Goal: Information Seeking & Learning: Check status

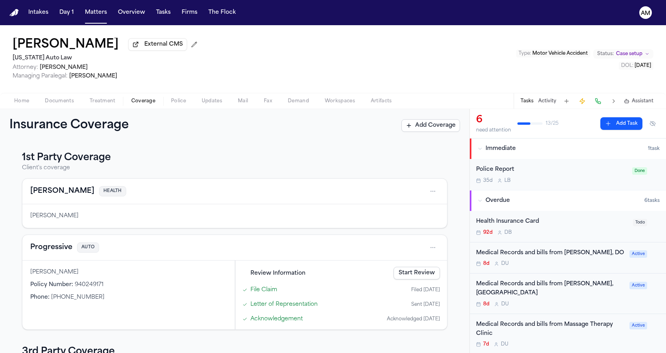
click at [457, 24] on nav "Intakes Day 1 Matters Overview Tasks Firms The Flock AM" at bounding box center [333, 12] width 666 height 25
click at [96, 10] on button "Matters" at bounding box center [96, 13] width 28 height 14
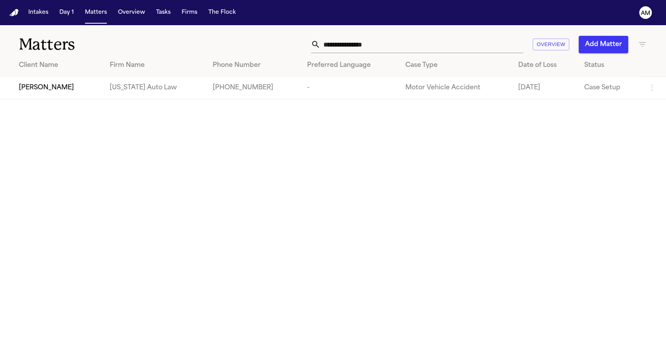
click at [312, 28] on div "**********" at bounding box center [333, 39] width 666 height 29
click at [428, 124] on main "**********" at bounding box center [333, 189] width 666 height 328
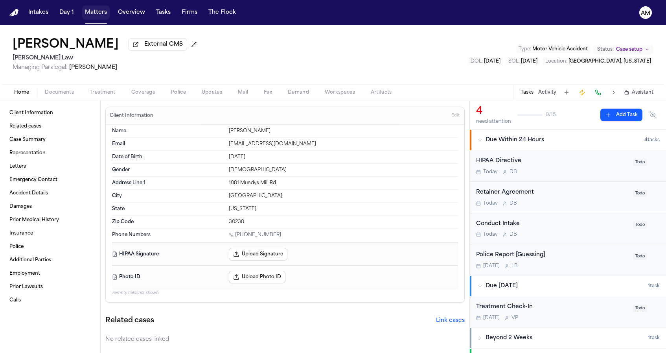
click at [93, 9] on button "Matters" at bounding box center [96, 13] width 28 height 14
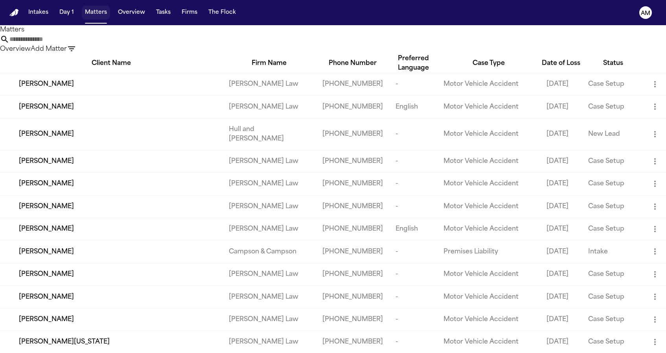
click at [92, 11] on button "Matters" at bounding box center [96, 13] width 28 height 14
click at [72, 42] on input "text" at bounding box center [40, 39] width 63 height 9
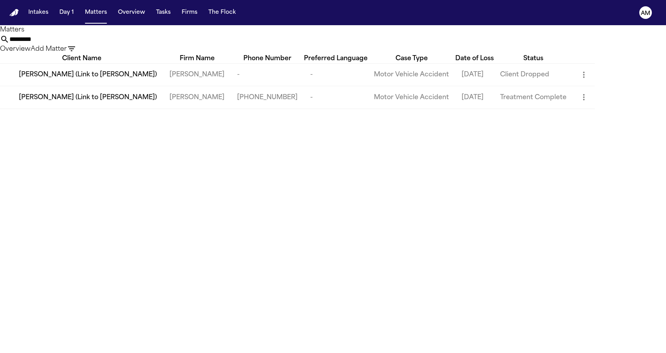
type input "*********"
click at [88, 109] on td "[PERSON_NAME] (Link to [PERSON_NAME])" at bounding box center [81, 97] width 163 height 22
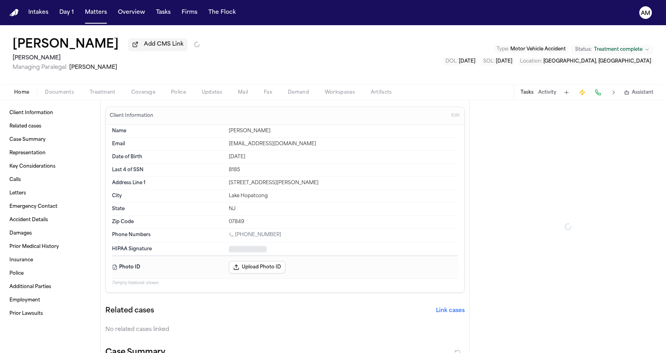
type textarea "*"
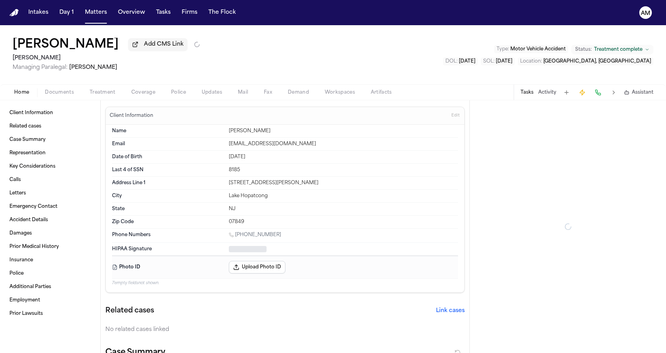
type textarea "*"
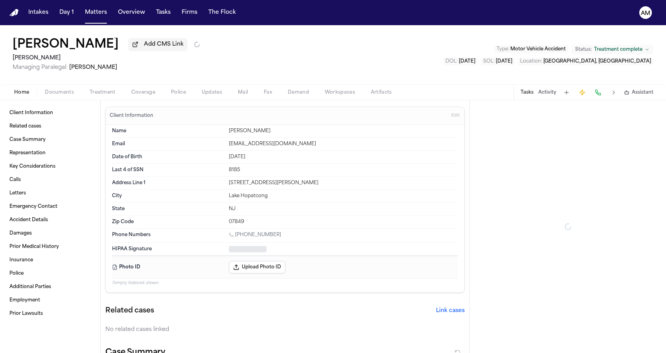
type textarea "*"
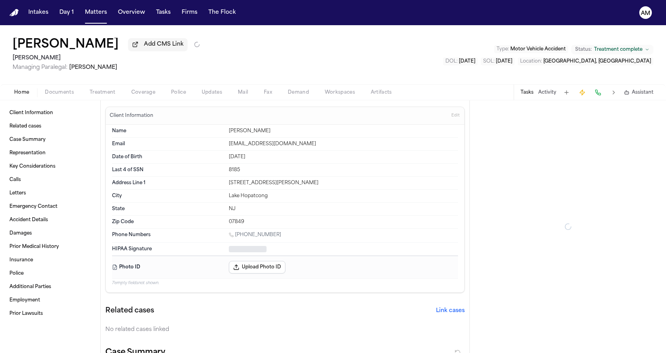
type textarea "*"
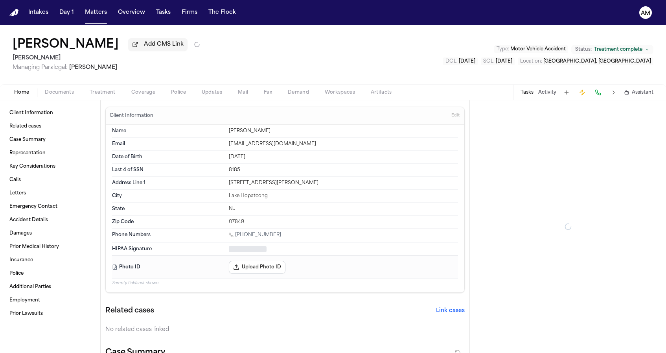
type textarea "*"
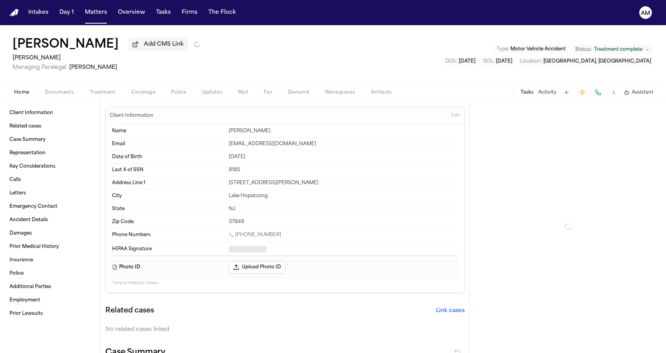
type textarea "*"
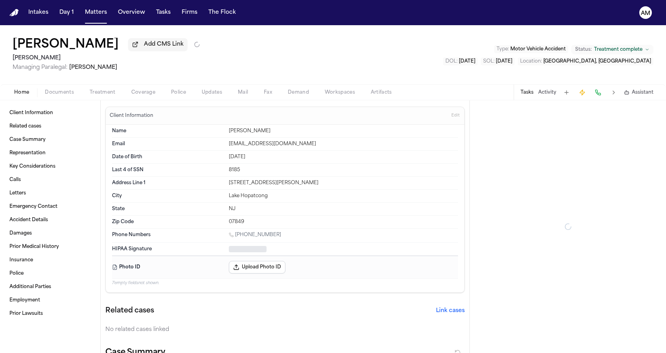
type textarea "*"
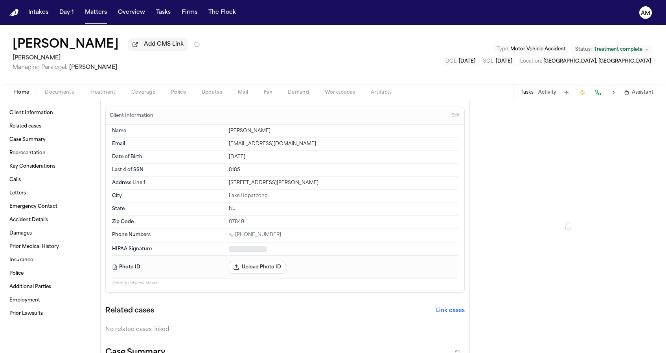
type textarea "*"
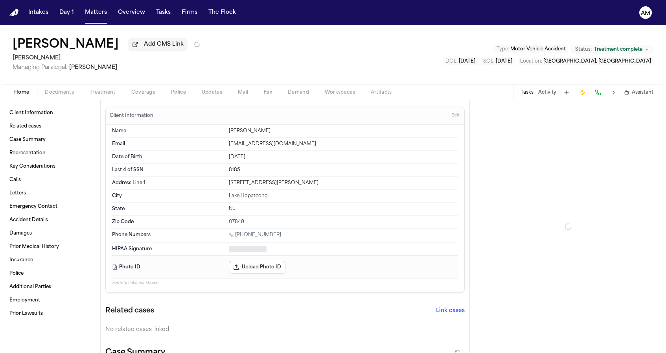
type textarea "*"
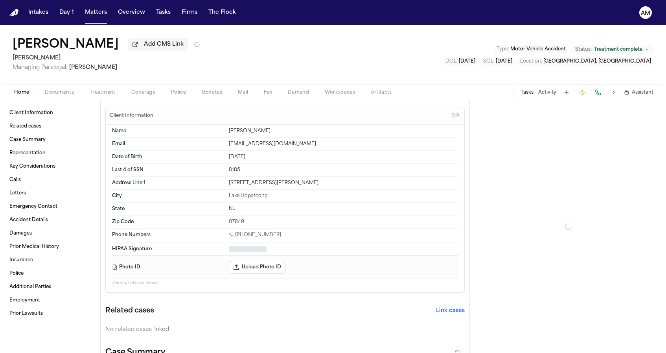
type textarea "*"
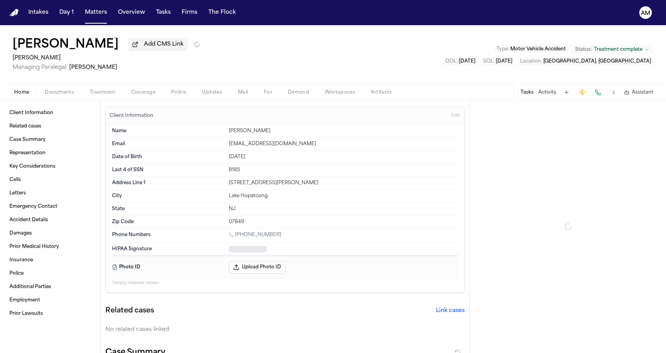
type textarea "*"
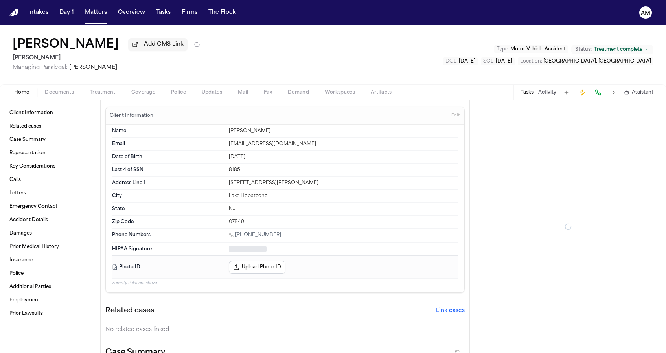
type textarea "*"
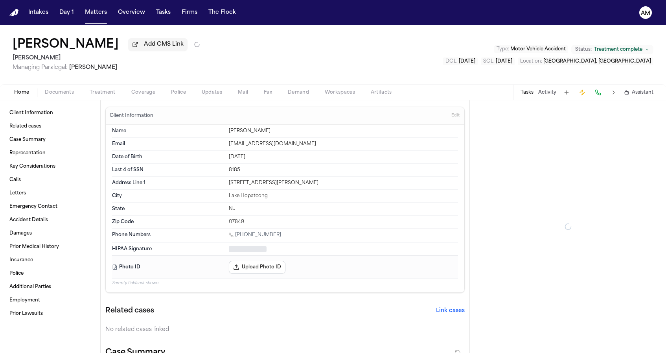
type textarea "*"
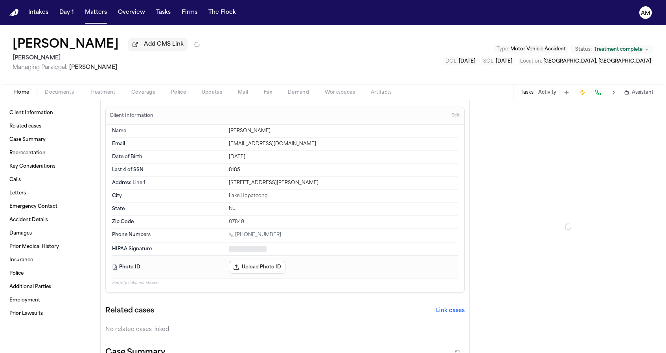
type textarea "*"
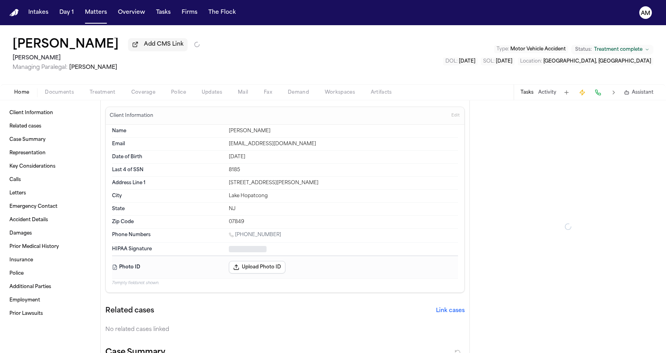
type textarea "*"
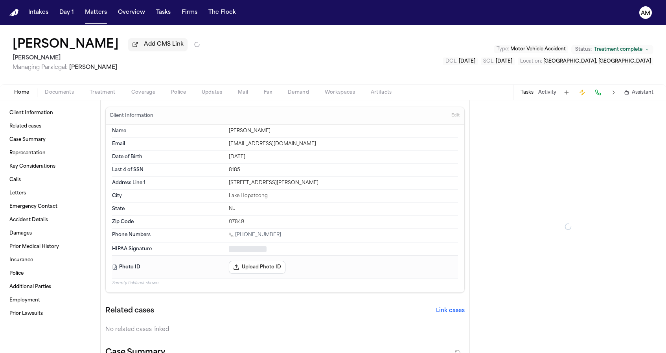
type textarea "*"
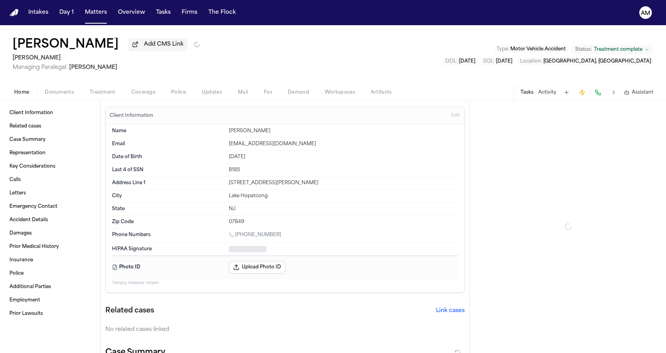
type textarea "*"
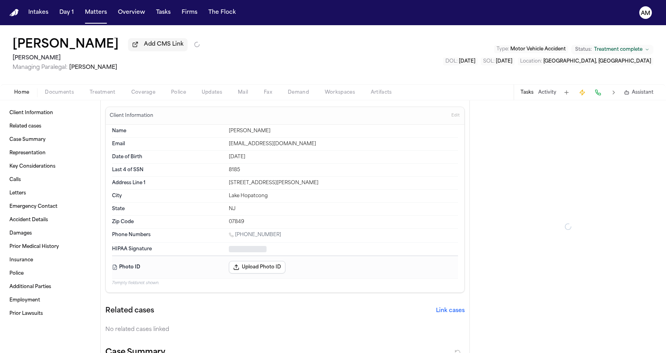
type textarea "*"
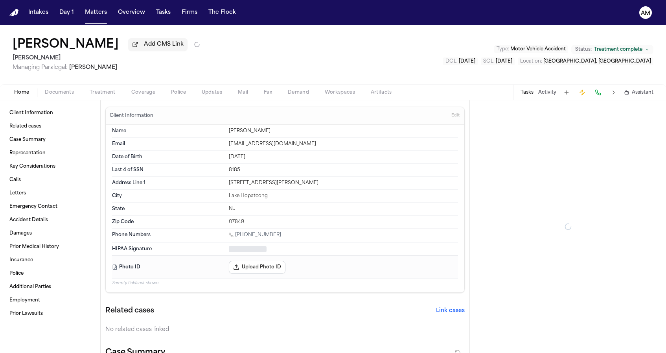
type textarea "*"
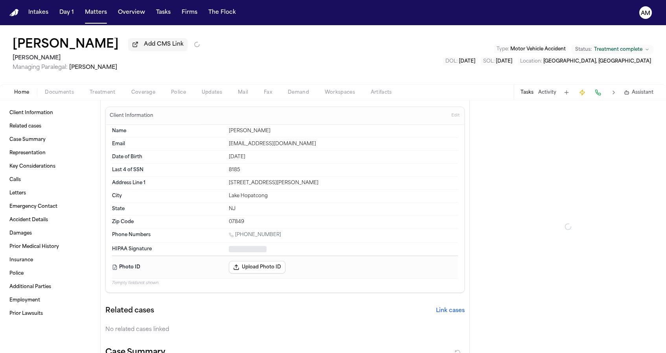
type textarea "*"
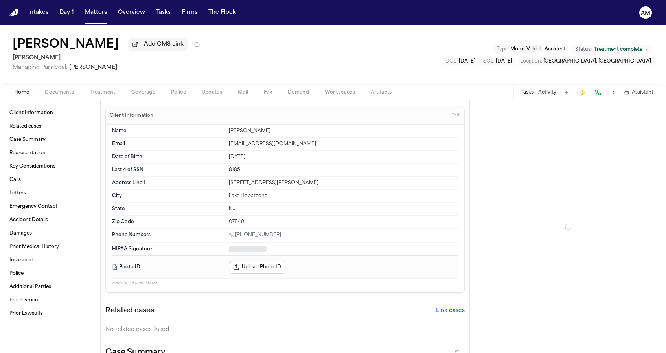
type textarea "*"
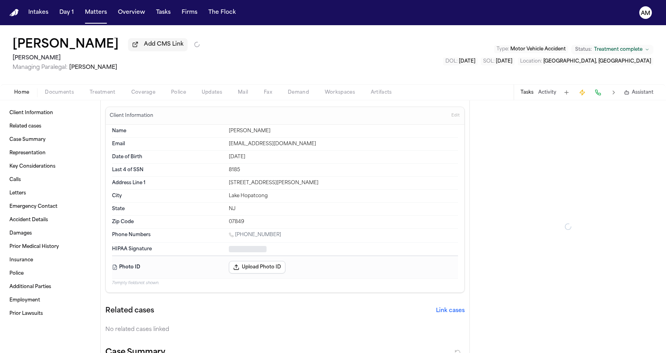
type textarea "*"
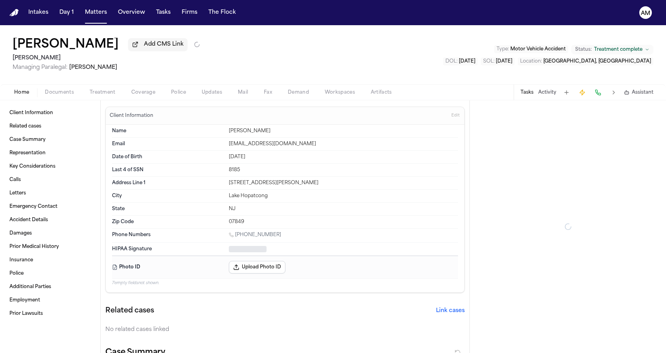
type textarea "*"
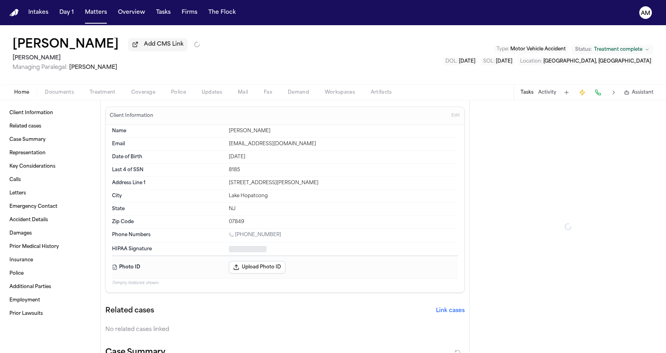
type textarea "*"
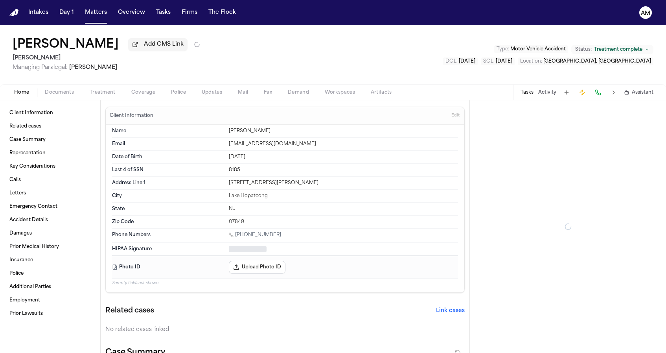
type textarea "*"
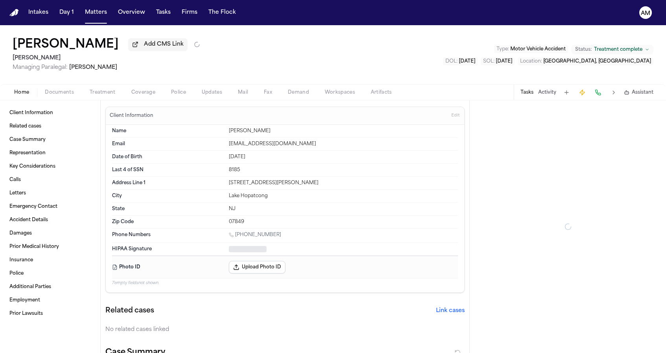
type textarea "*"
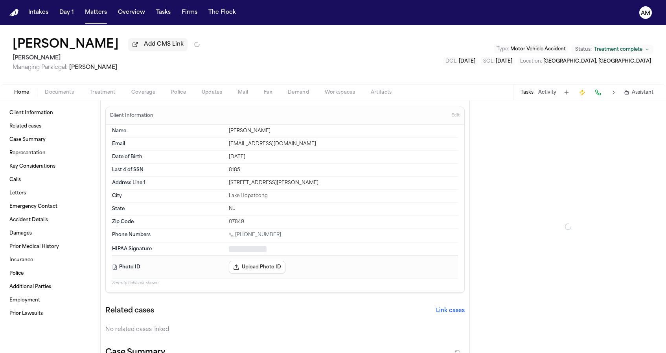
type textarea "*"
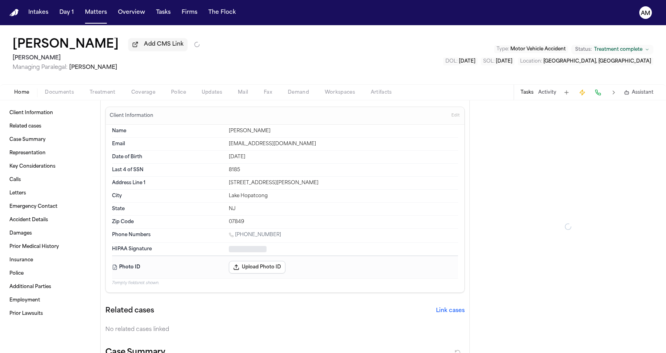
type textarea "*"
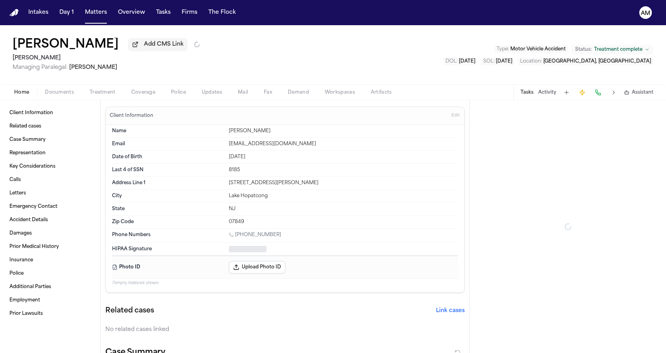
type textarea "*"
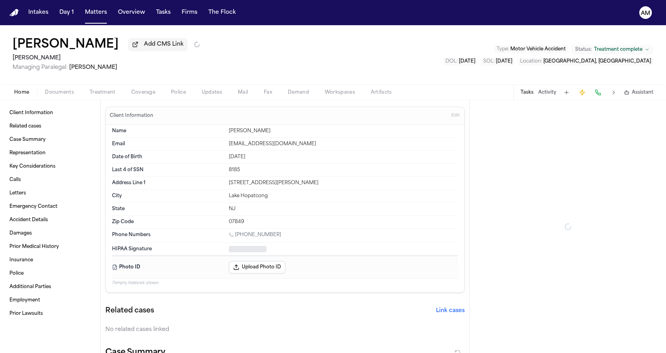
type textarea "*"
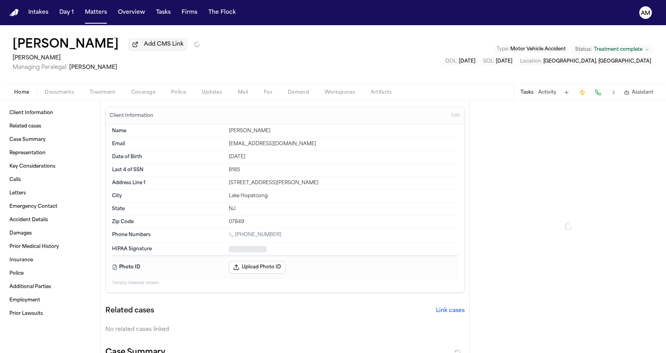
type textarea "*"
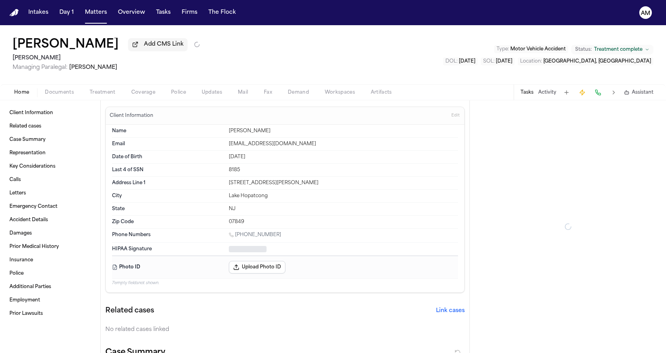
type textarea "*"
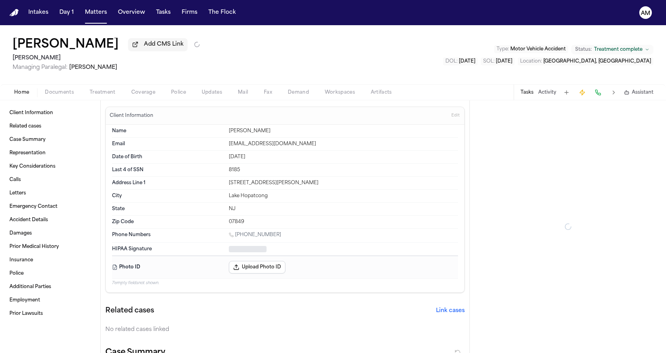
type textarea "*"
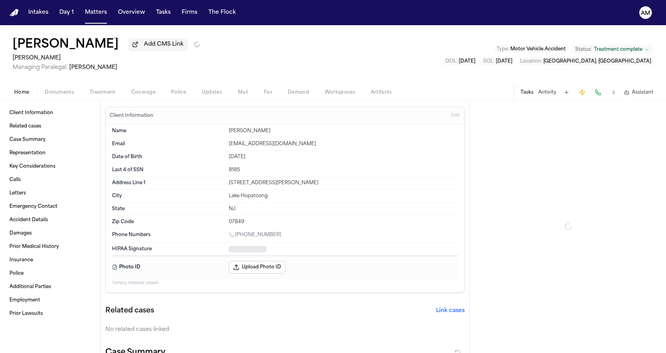
type textarea "*"
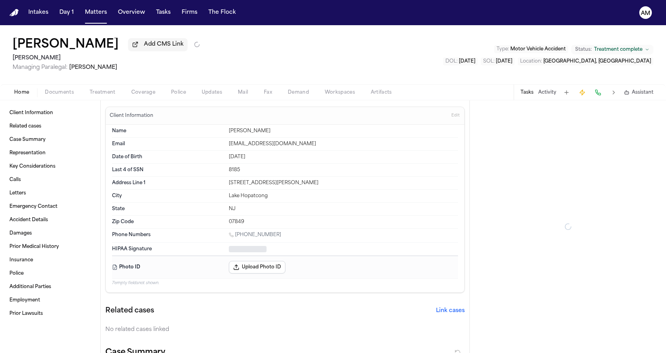
type textarea "*"
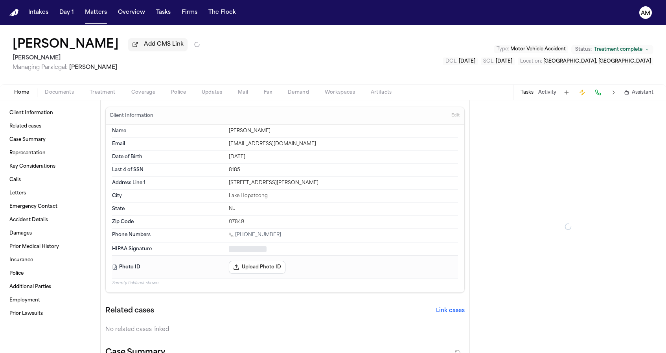
type textarea "*"
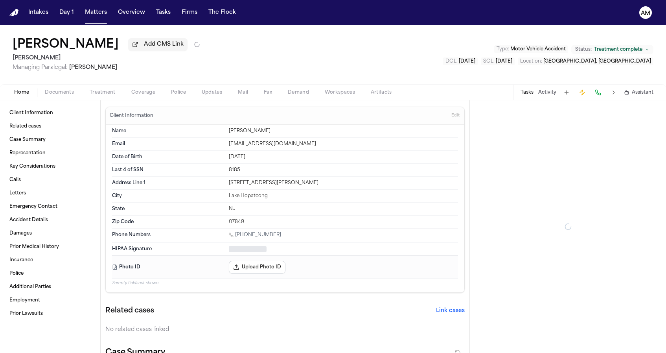
type textarea "*"
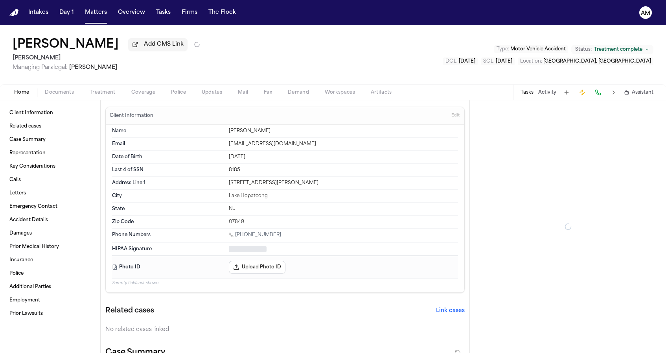
type textarea "*"
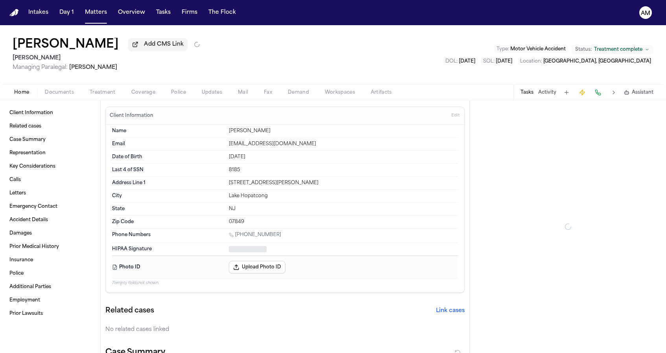
type textarea "*"
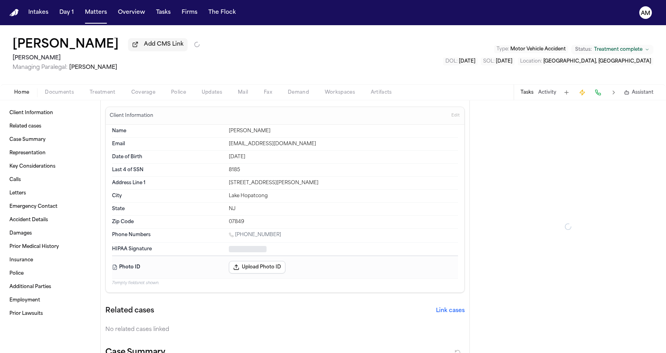
type textarea "*"
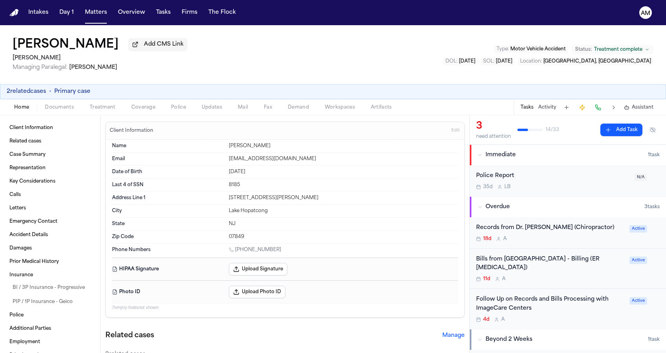
click at [150, 108] on span "Coverage" at bounding box center [143, 107] width 24 height 6
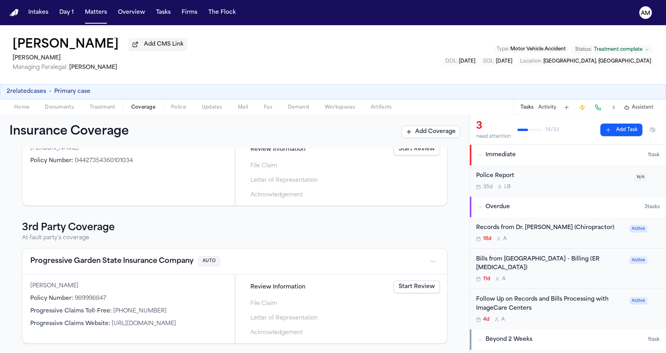
scroll to position [177, 0]
click at [103, 262] on button "Progressive Garden State Insurance Company" at bounding box center [111, 261] width 163 height 11
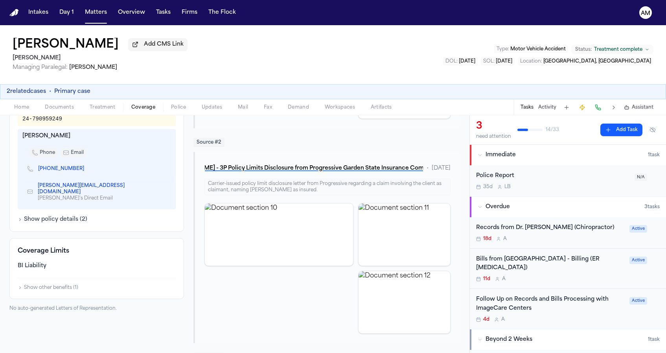
scroll to position [255, 0]
click at [66, 111] on span "Documents" at bounding box center [59, 107] width 29 height 6
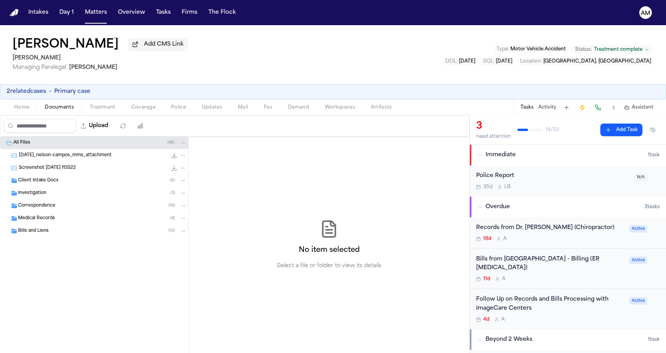
click at [49, 203] on div "Correspondence ( 19 )" at bounding box center [94, 205] width 188 height 13
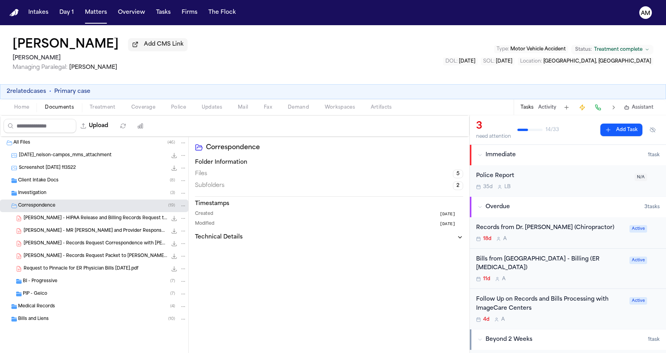
click at [42, 297] on span "PIP - Geico" at bounding box center [35, 294] width 24 height 7
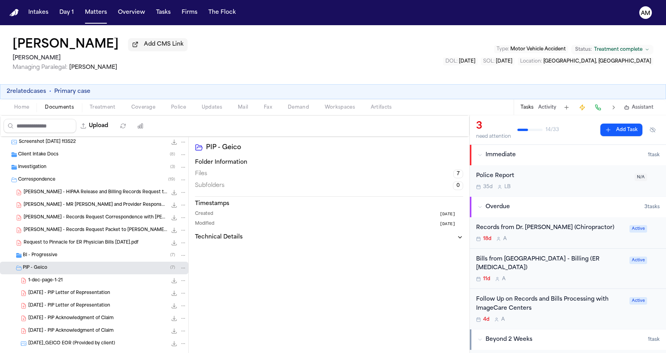
scroll to position [35, 0]
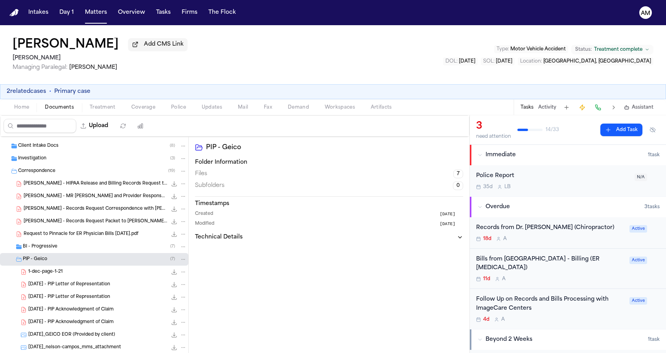
click at [72, 244] on div "BI - Progressive ( 7 )" at bounding box center [94, 246] width 188 height 13
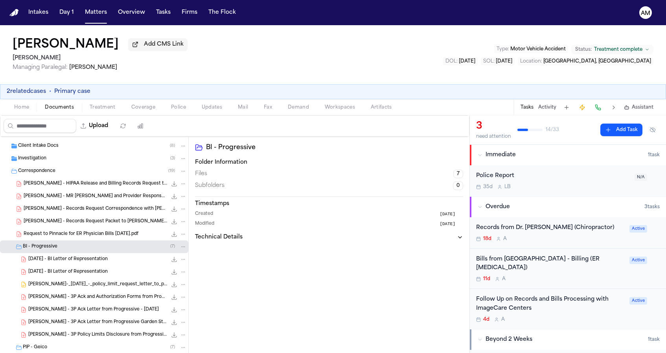
click at [75, 261] on span "[DATE] - BI Letter of Representation" at bounding box center [67, 259] width 79 height 7
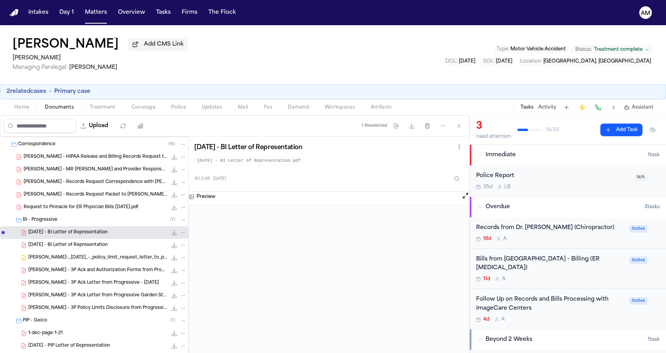
scroll to position [68, 0]
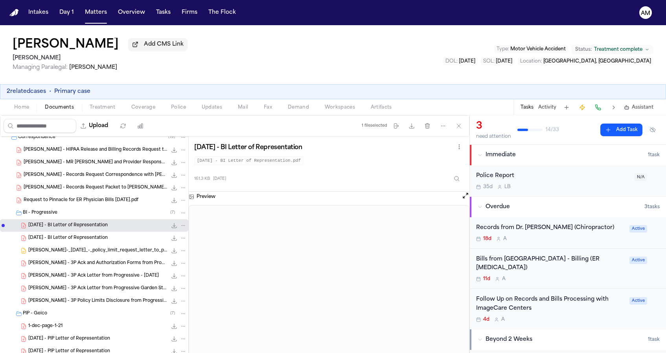
click at [74, 273] on div "[PERSON_NAME] - 3P Ack Letter from Progressive - [DATE] 442.0 KB • PDF" at bounding box center [107, 276] width 158 height 8
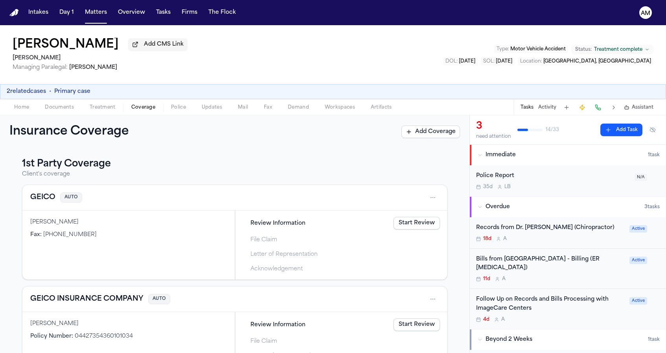
click at [138, 106] on span "Coverage" at bounding box center [143, 107] width 24 height 6
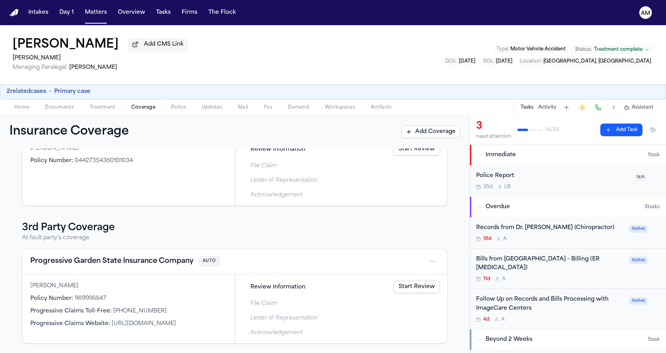
scroll to position [177, 0]
click at [61, 273] on div "Progressive Garden State Insurance Company AUTO" at bounding box center [234, 262] width 425 height 26
click at [72, 259] on button "Progressive Garden State Insurance Company" at bounding box center [111, 261] width 163 height 11
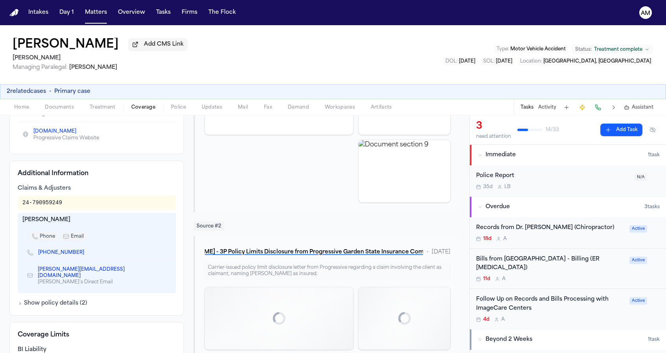
scroll to position [256, 0]
